Goal: Information Seeking & Learning: Learn about a topic

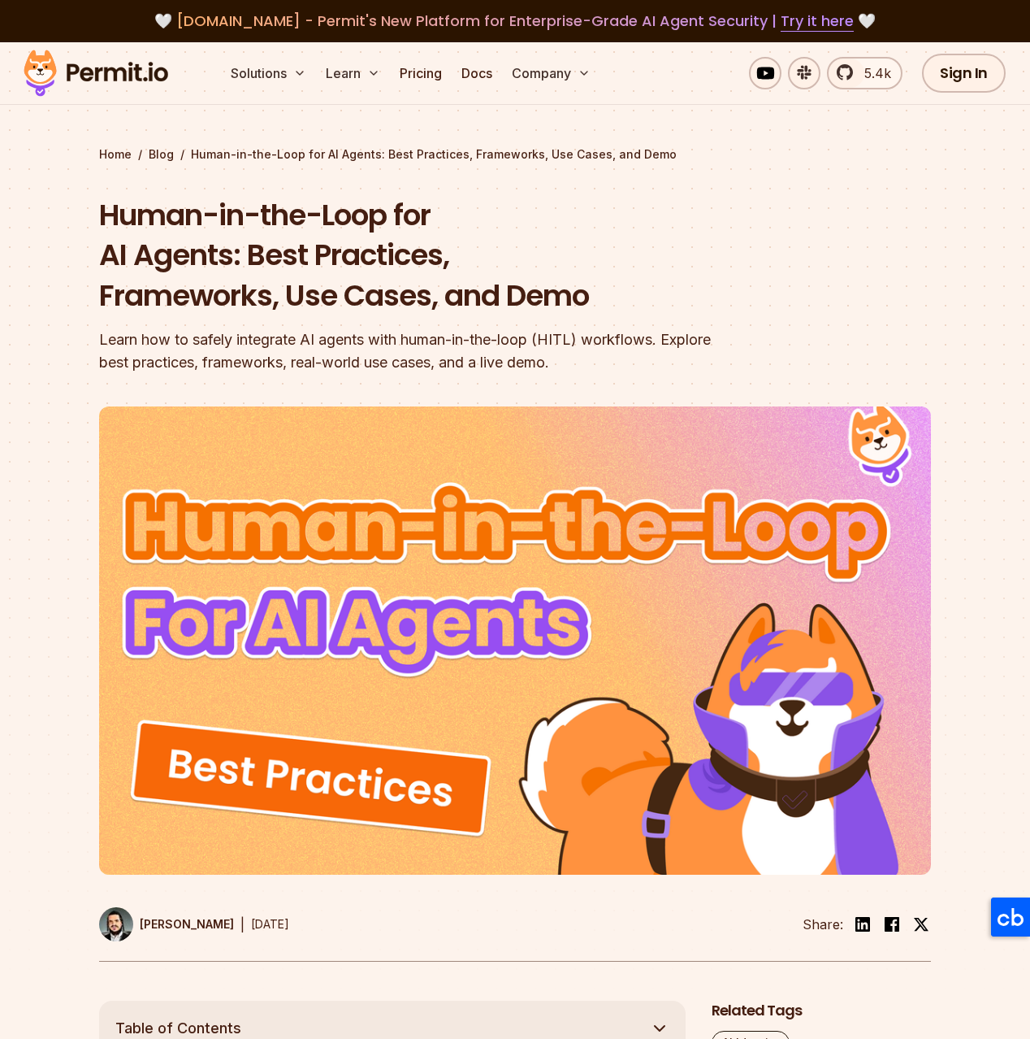
click at [90, 64] on img at bounding box center [95, 73] width 159 height 55
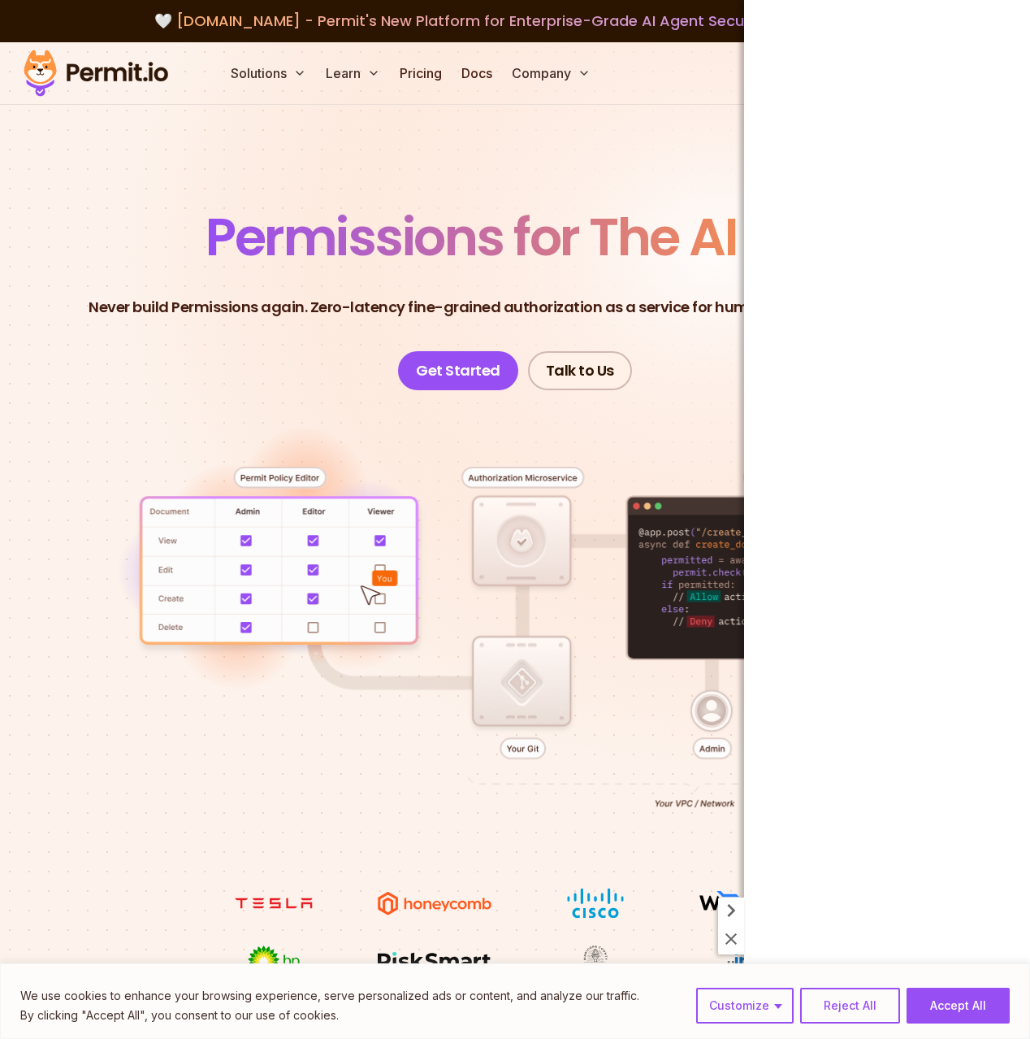
click at [727, 933] on icon at bounding box center [732, 939] width 20 height 20
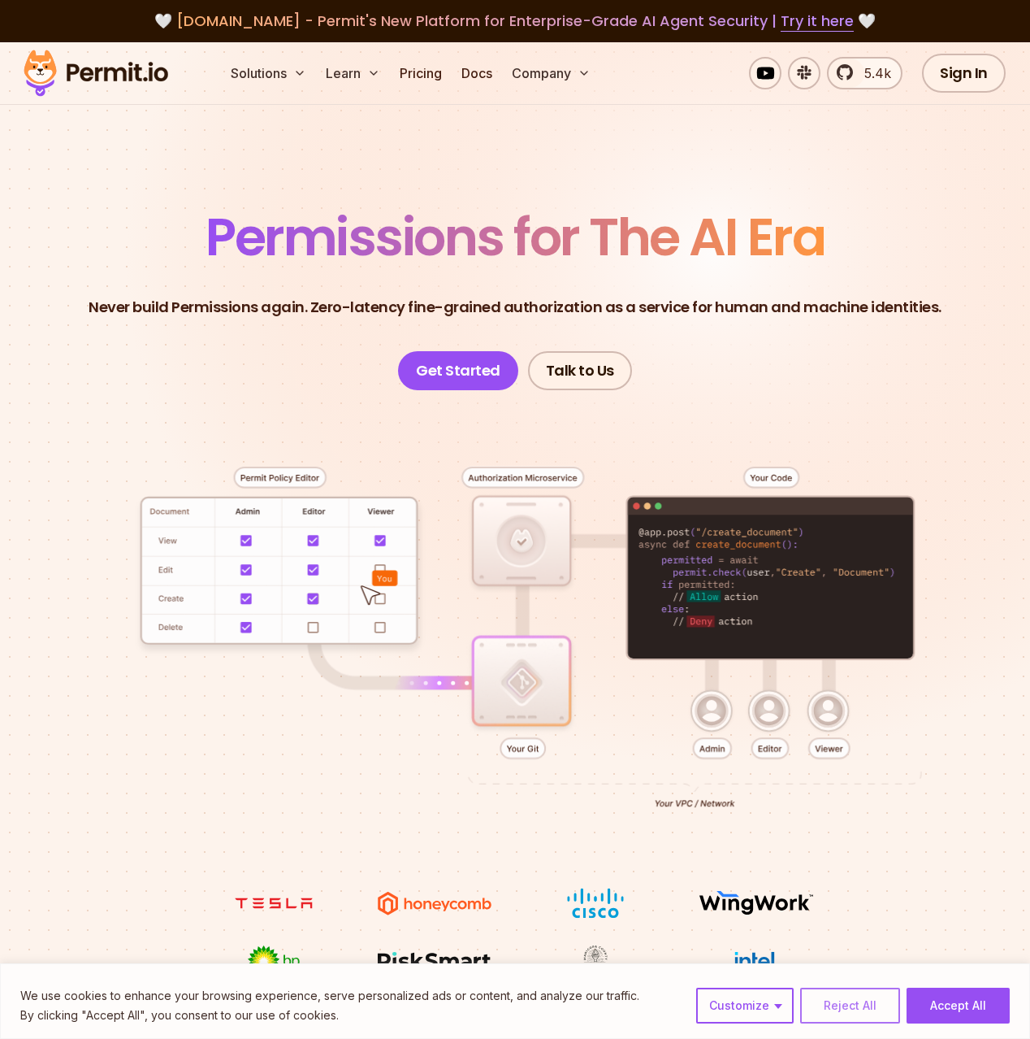
click at [850, 1016] on button "Reject All" at bounding box center [850, 1005] width 100 height 36
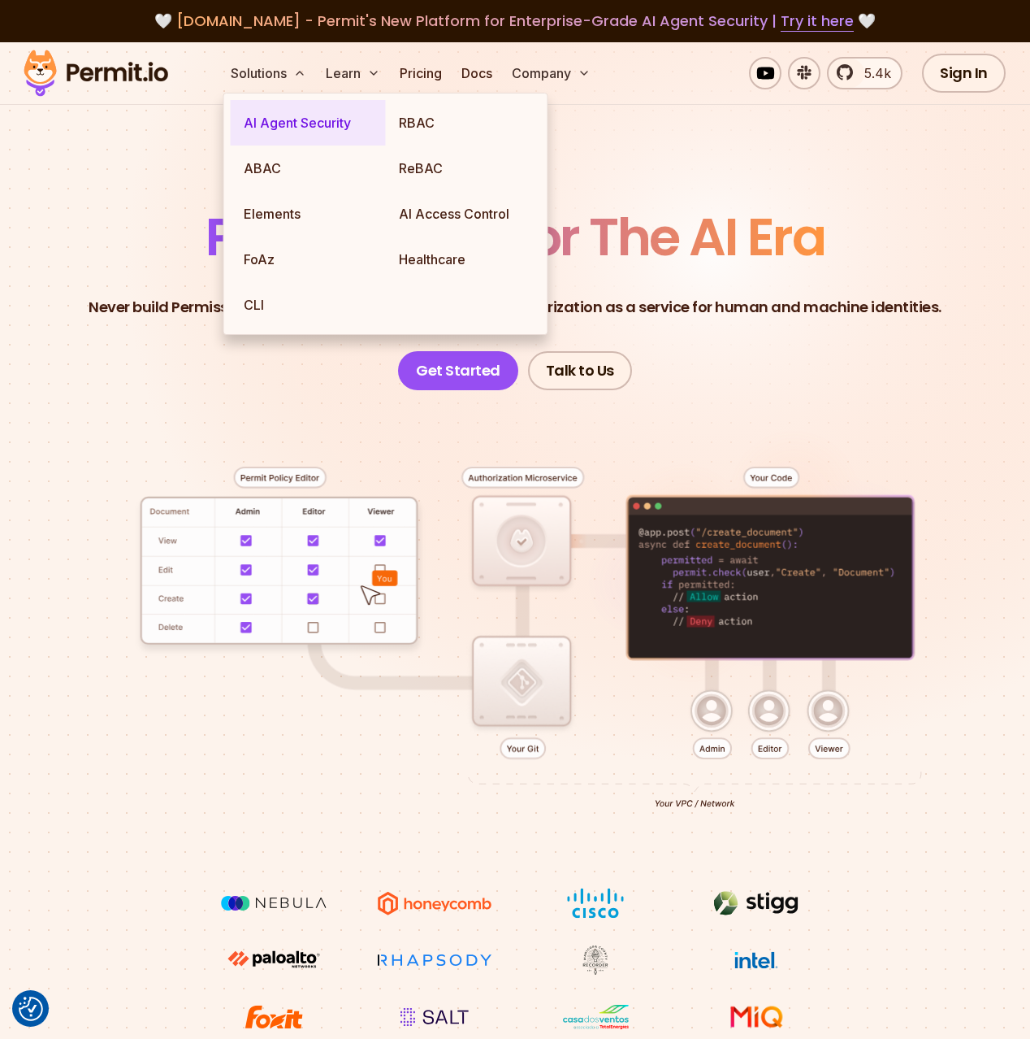
click at [277, 135] on link "AI Agent Security" at bounding box center [308, 123] width 155 height 46
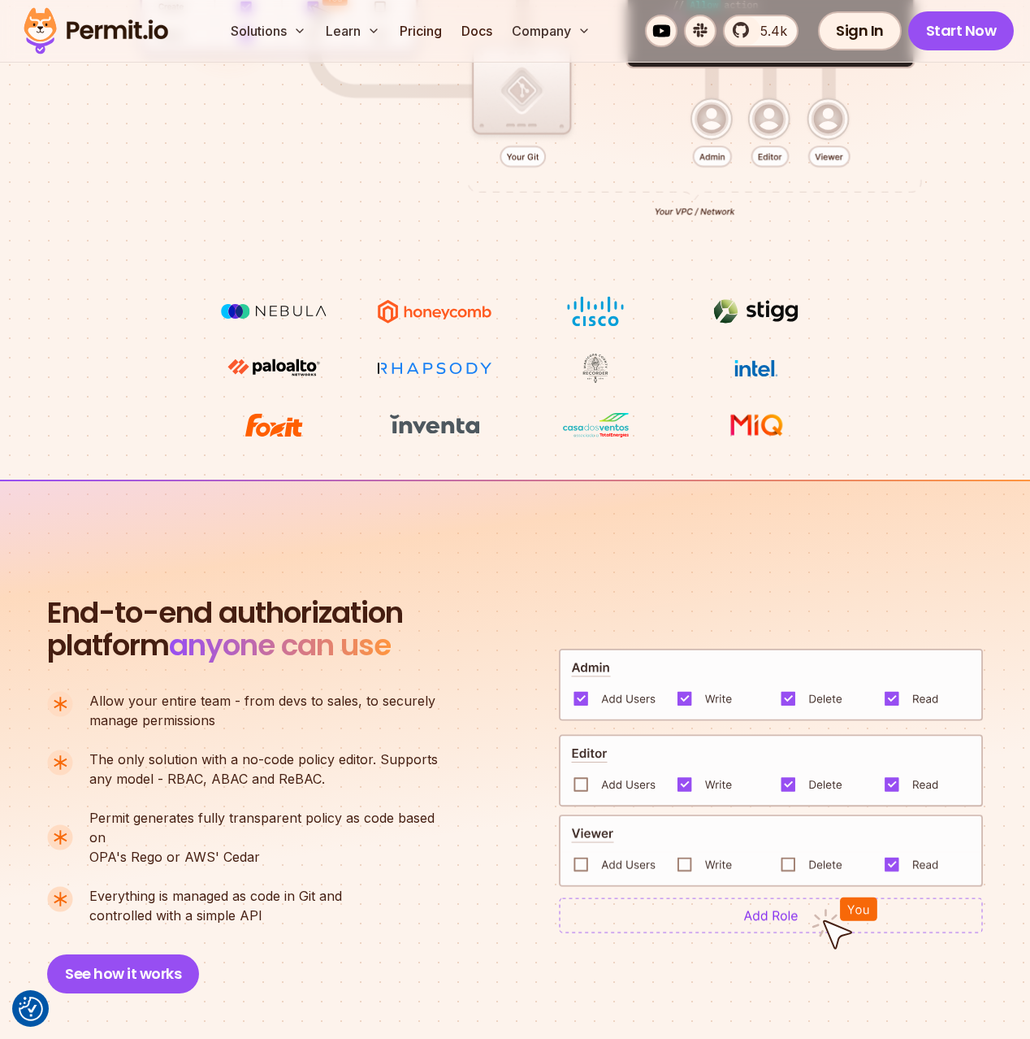
scroll to position [637, 0]
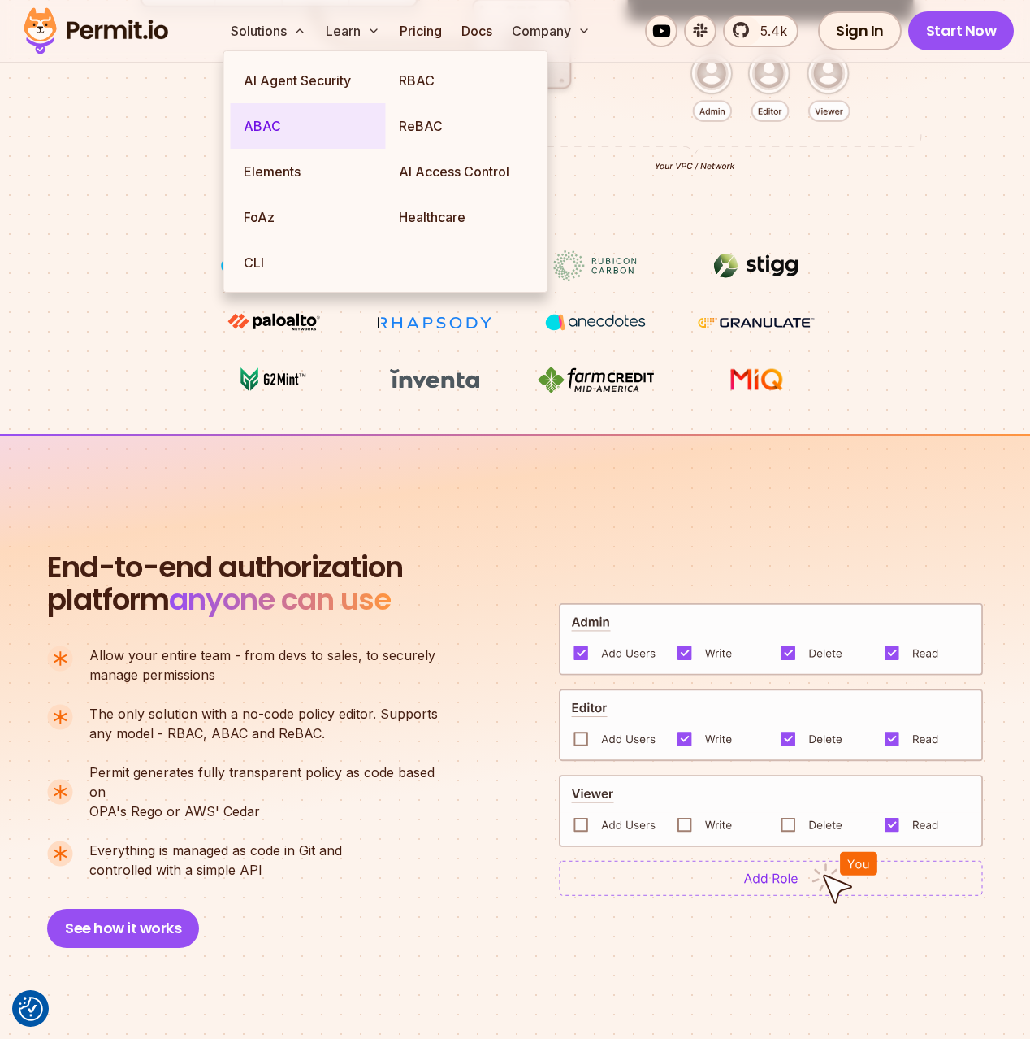
click at [247, 141] on link "ABAC" at bounding box center [308, 126] width 155 height 46
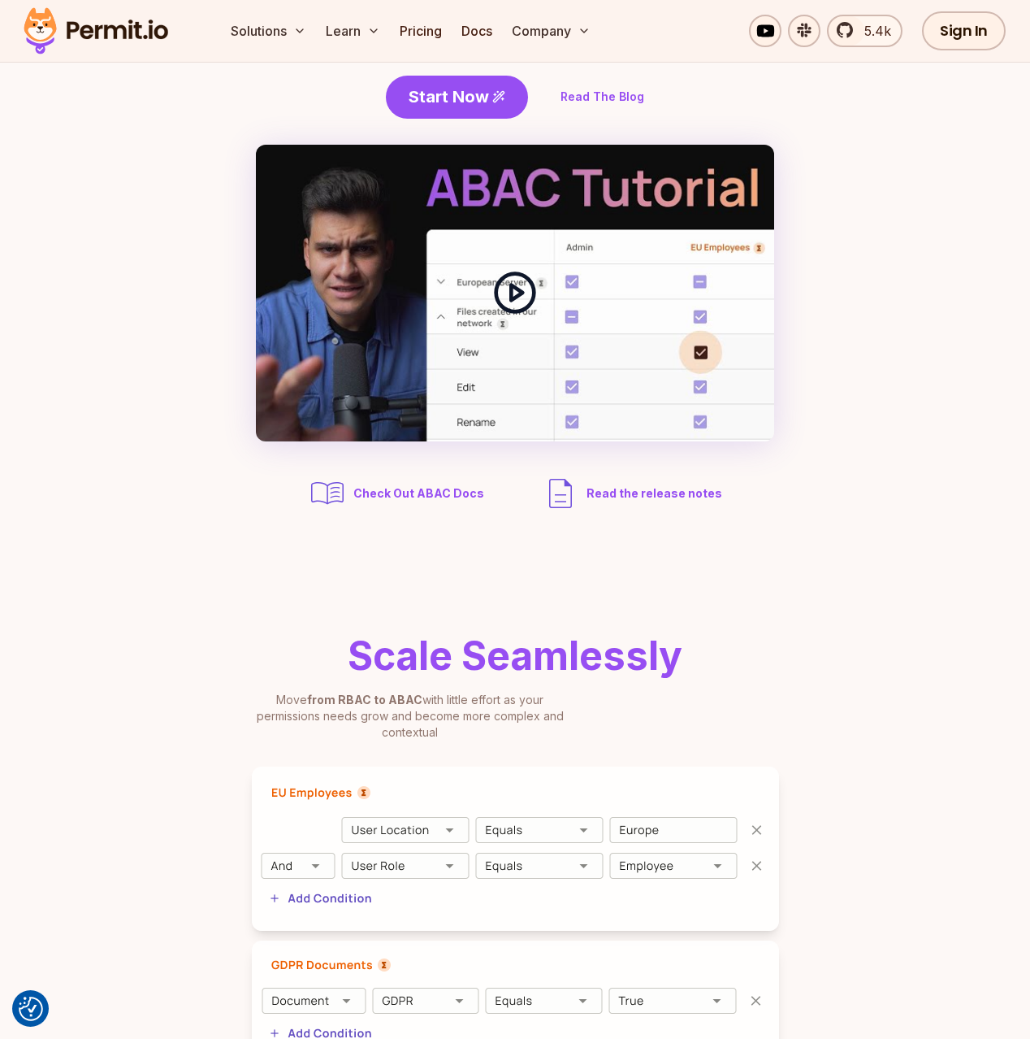
scroll to position [247, 0]
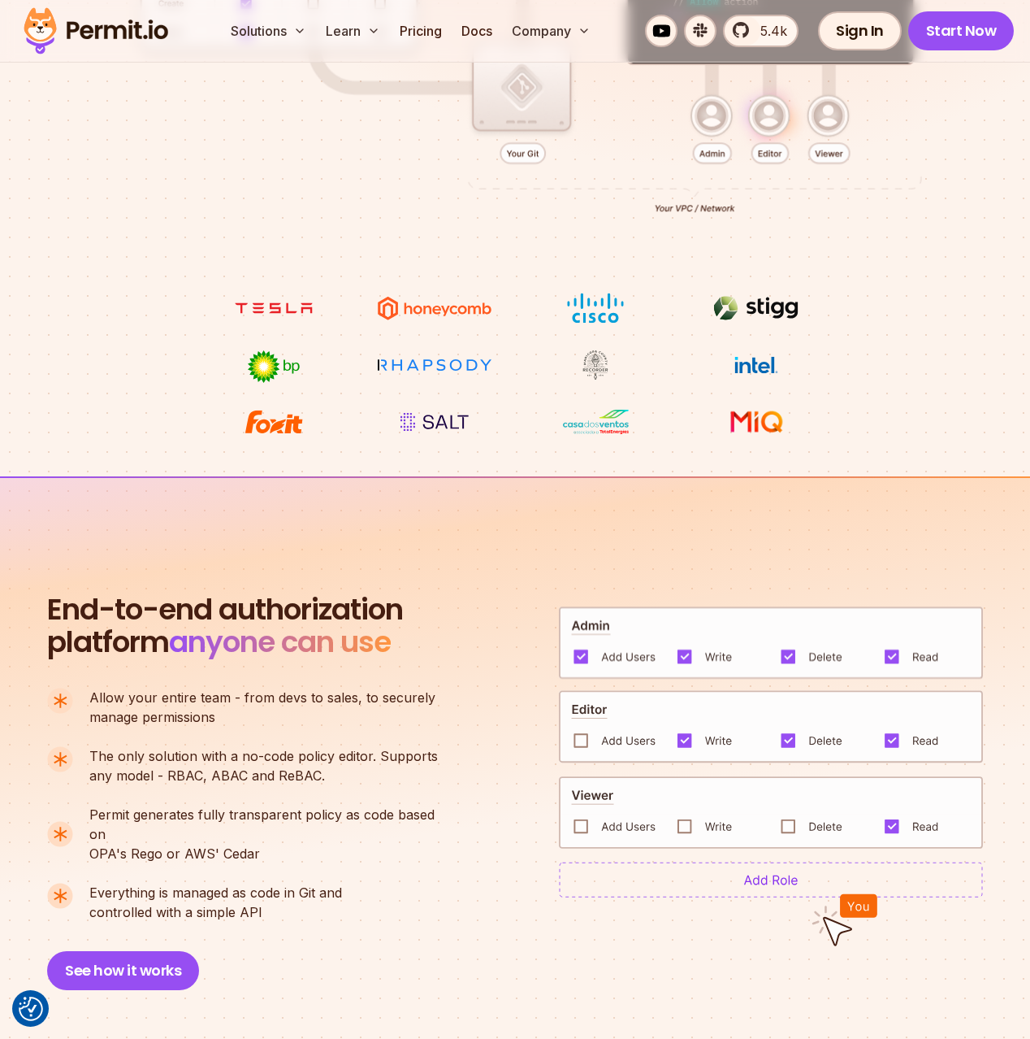
scroll to position [637, 0]
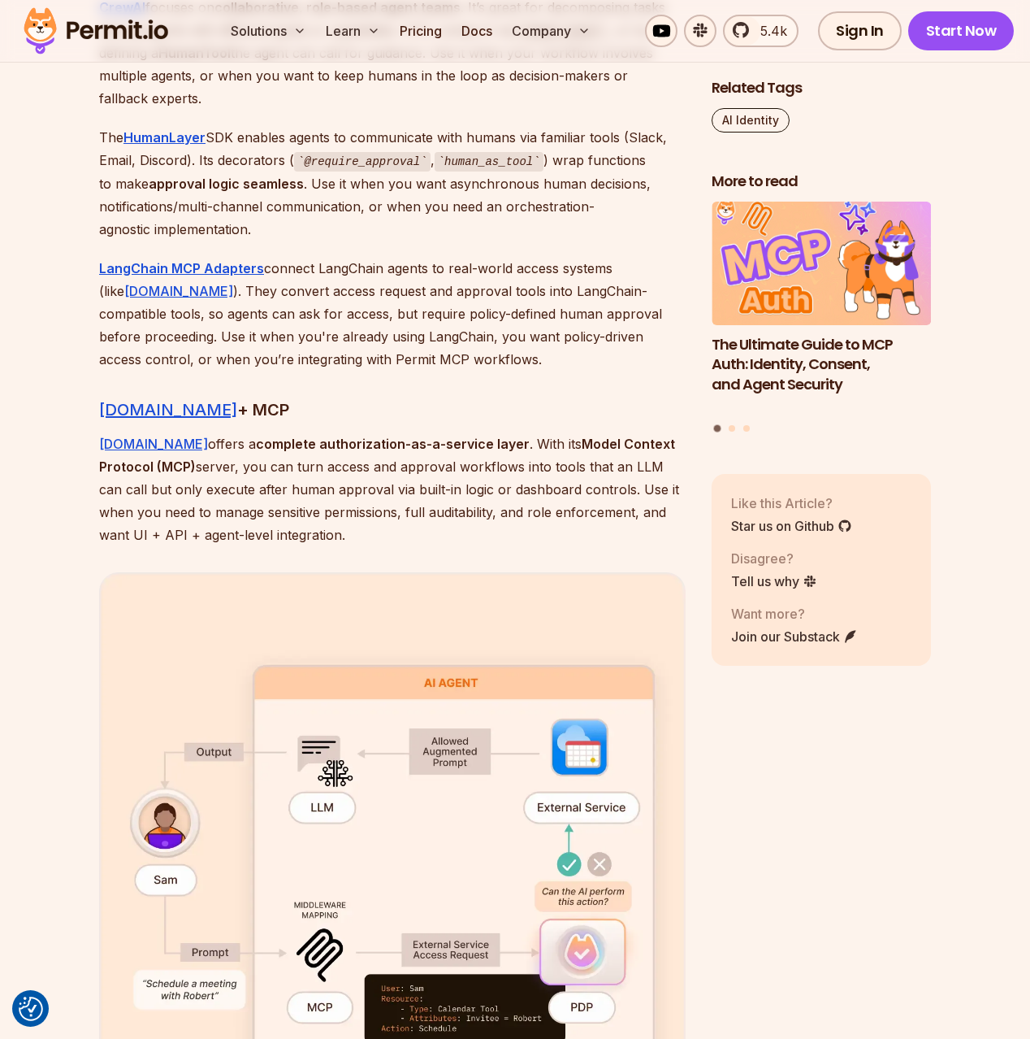
scroll to position [4202, 0]
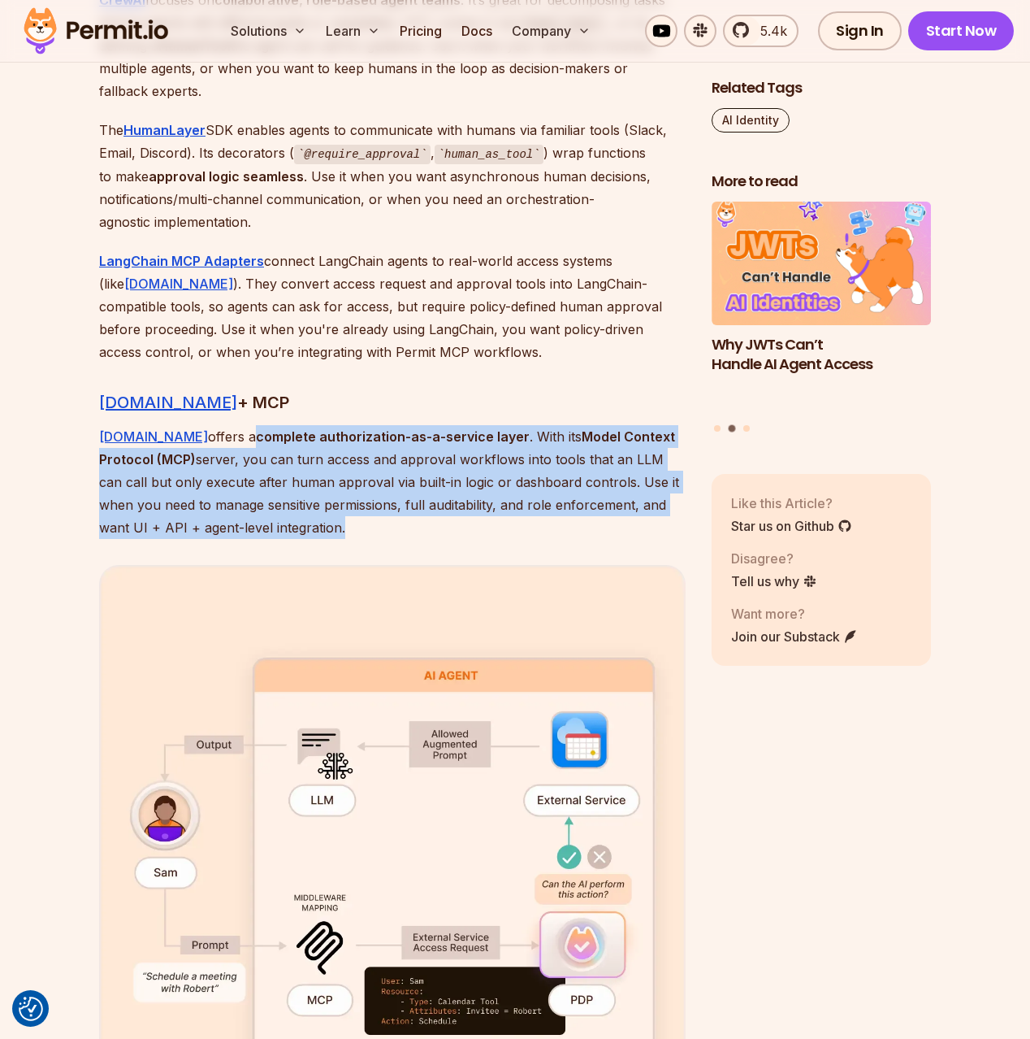
drag, startPoint x: 209, startPoint y: 422, endPoint x: 271, endPoint y: 510, distance: 108.0
click at [271, 510] on p "[DOMAIN_NAME] offers a complete authorization-as-a-service layer . With its Mod…" at bounding box center [392, 482] width 587 height 114
copy p "complete authorization-as-a-service layer . With its Model Context Protocol (MC…"
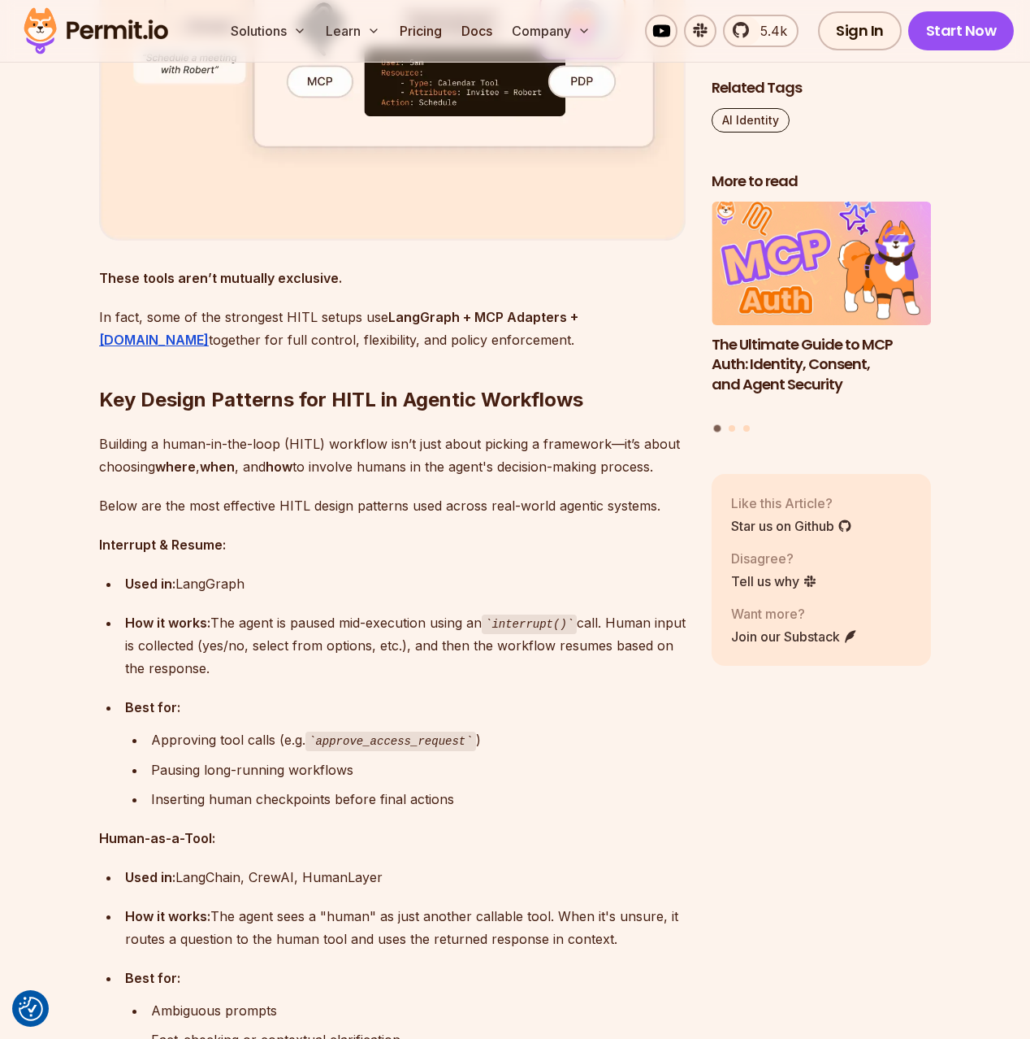
scroll to position [5123, 0]
